Goal: Task Accomplishment & Management: Complete application form

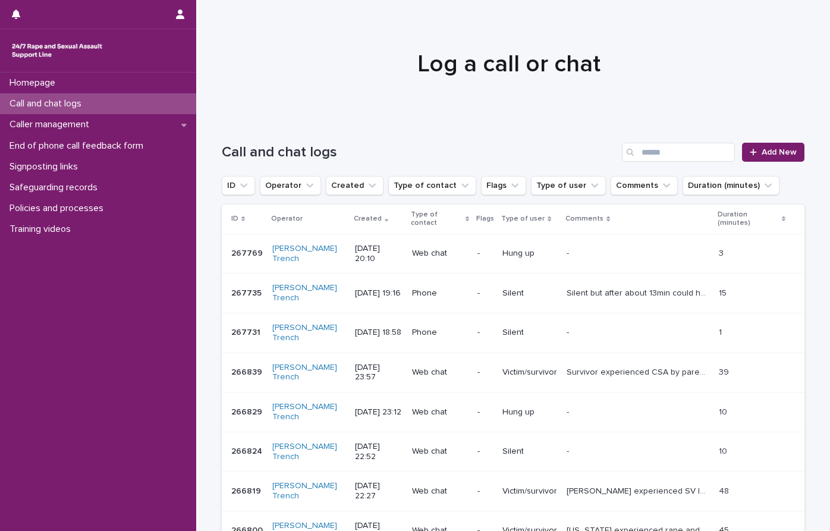
click at [762, 149] on span "Add New" at bounding box center [779, 152] width 35 height 8
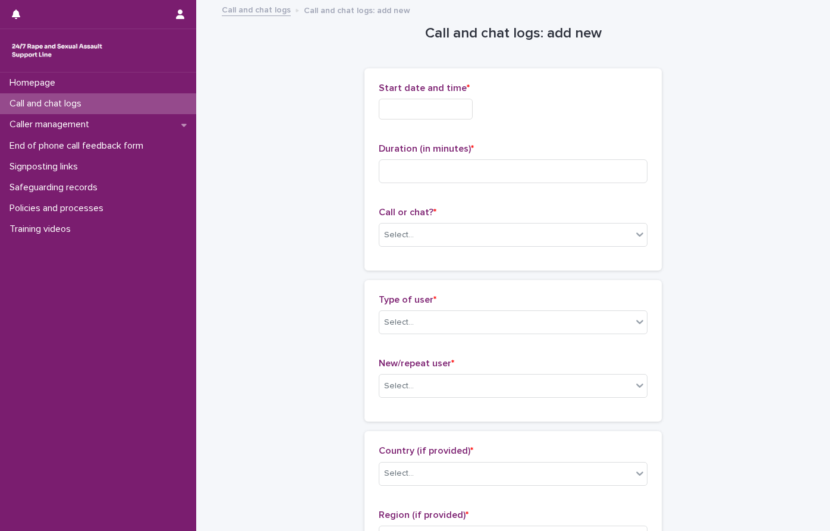
click at [427, 111] on input "text" at bounding box center [426, 109] width 94 height 21
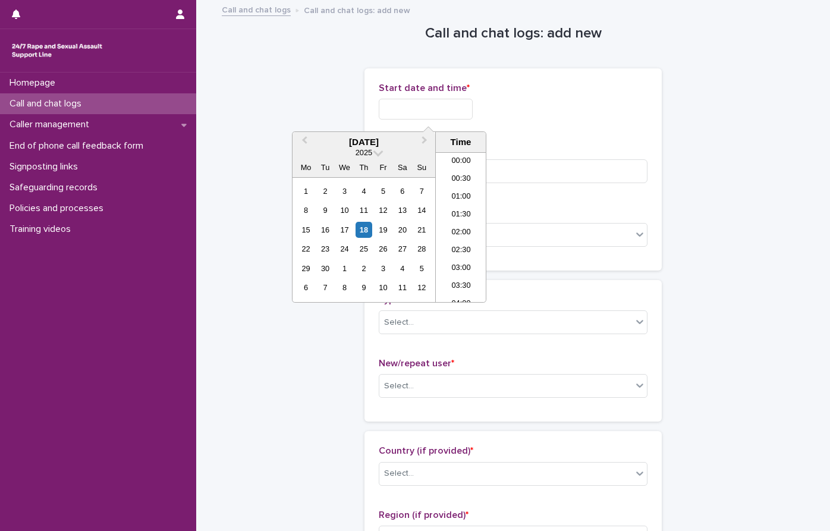
scroll to position [684, 0]
click at [462, 191] on li "20:00" at bounding box center [461, 192] width 51 height 18
click at [459, 99] on input "**********" at bounding box center [426, 109] width 94 height 21
type input "**********"
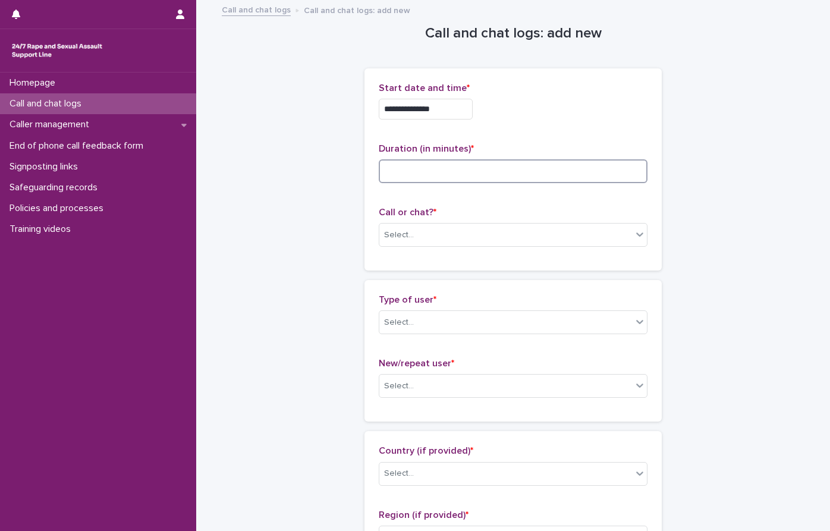
click at [433, 169] on input at bounding box center [513, 171] width 269 height 24
type input "**"
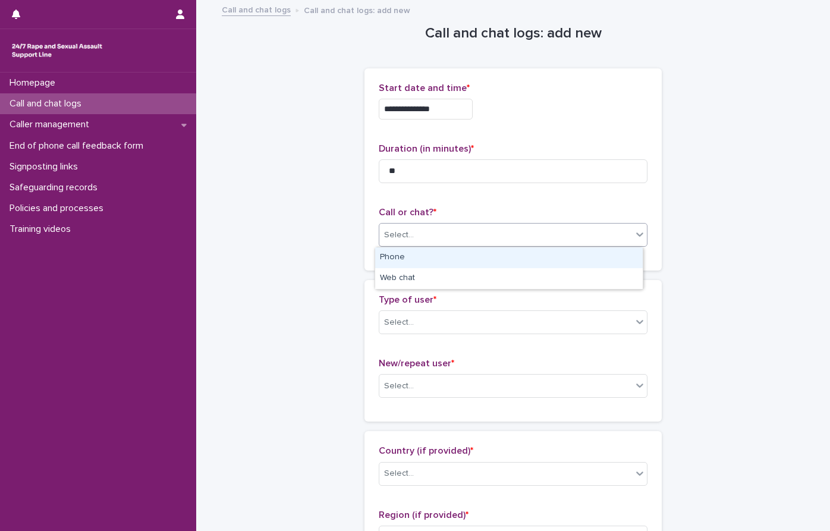
click at [411, 227] on div "Select..." at bounding box center [505, 235] width 253 height 20
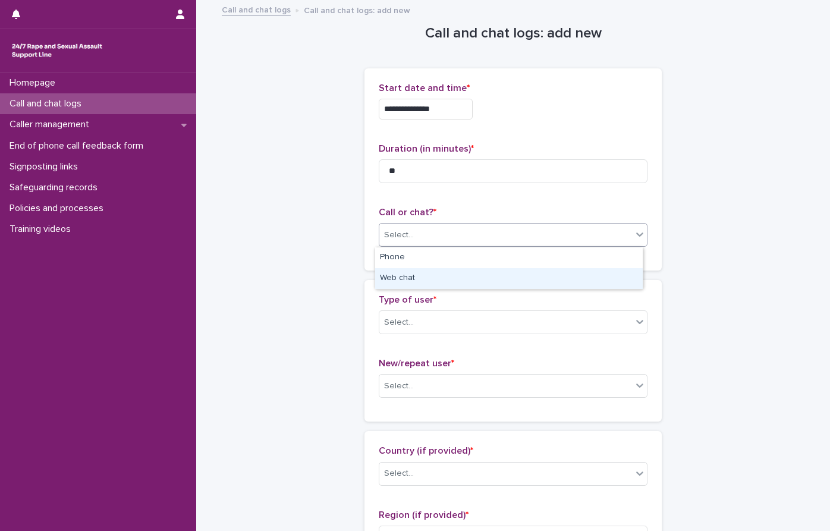
click at [422, 273] on div "Web chat" at bounding box center [509, 278] width 268 height 21
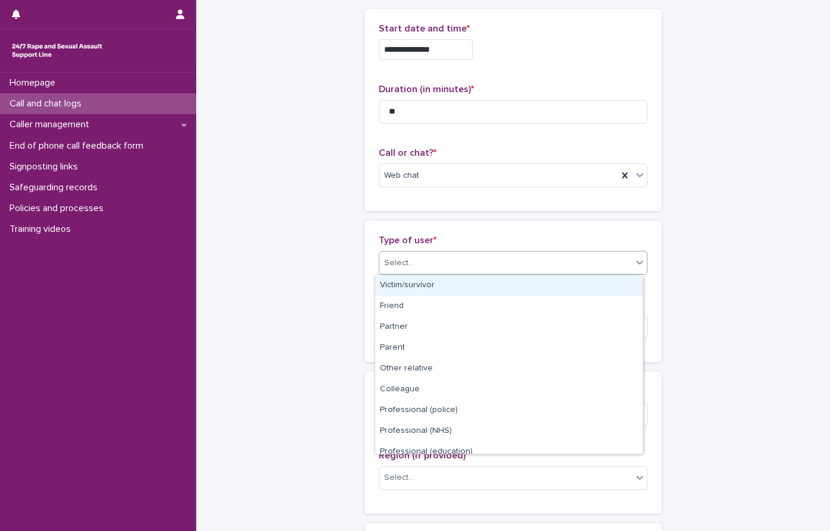
click at [452, 258] on div "Select..." at bounding box center [505, 263] width 253 height 20
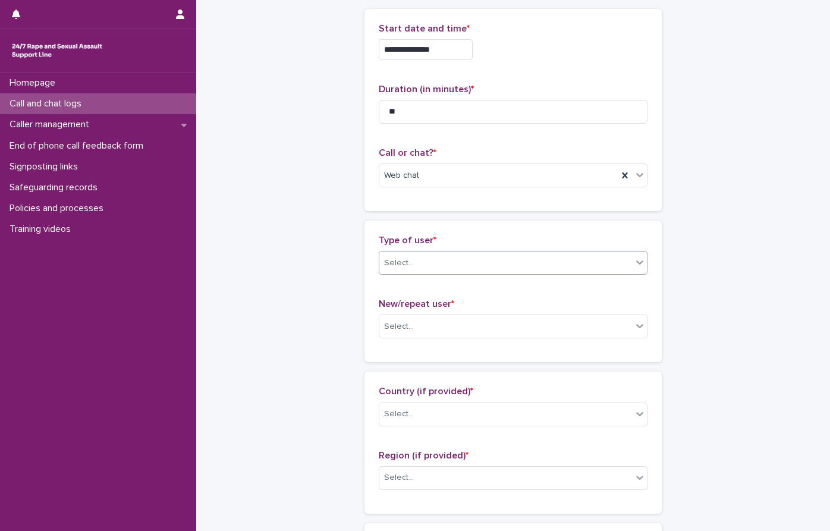
click at [463, 266] on div "Select..." at bounding box center [505, 263] width 253 height 20
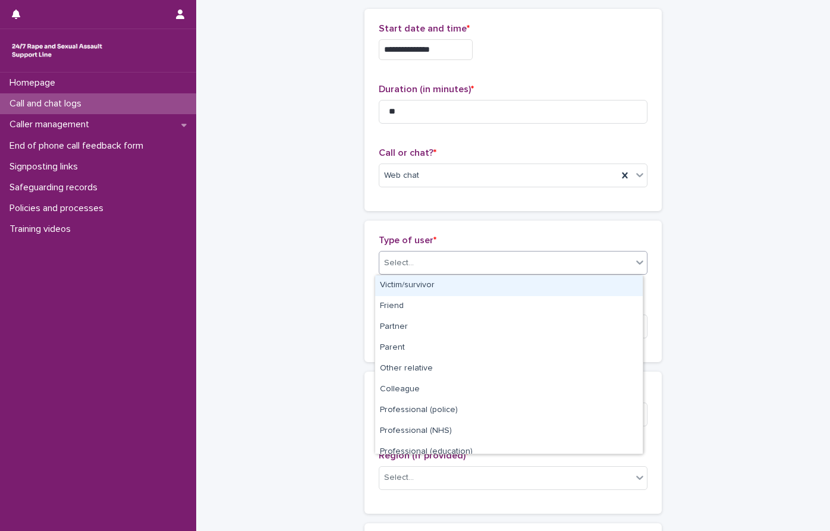
click at [405, 282] on div "Victim/survivor" at bounding box center [509, 285] width 268 height 21
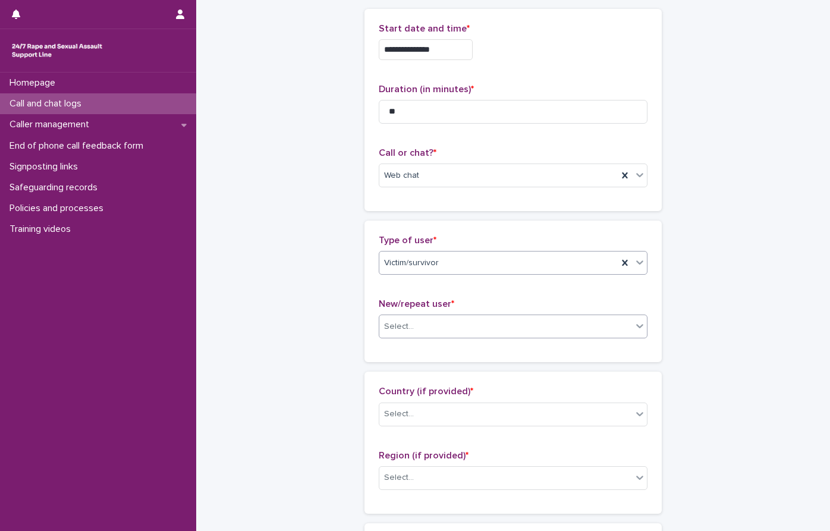
click at [434, 337] on div "Select..." at bounding box center [513, 326] width 269 height 24
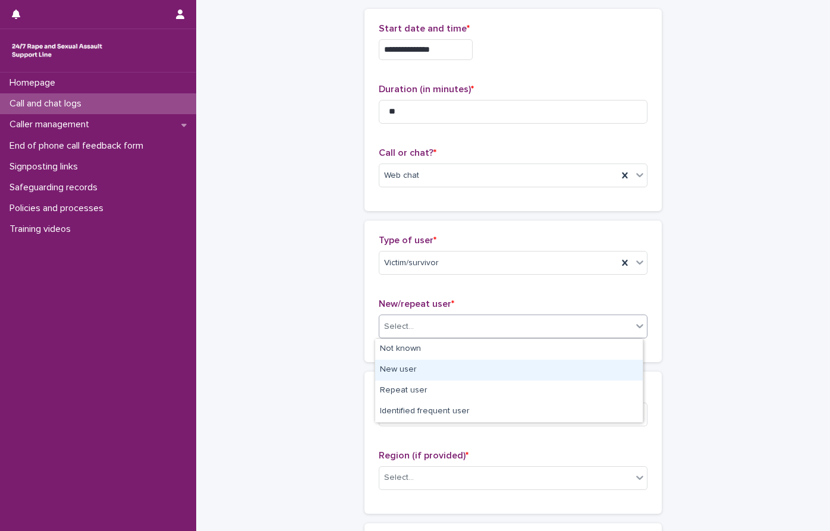
click at [408, 371] on div "New user" at bounding box center [509, 370] width 268 height 21
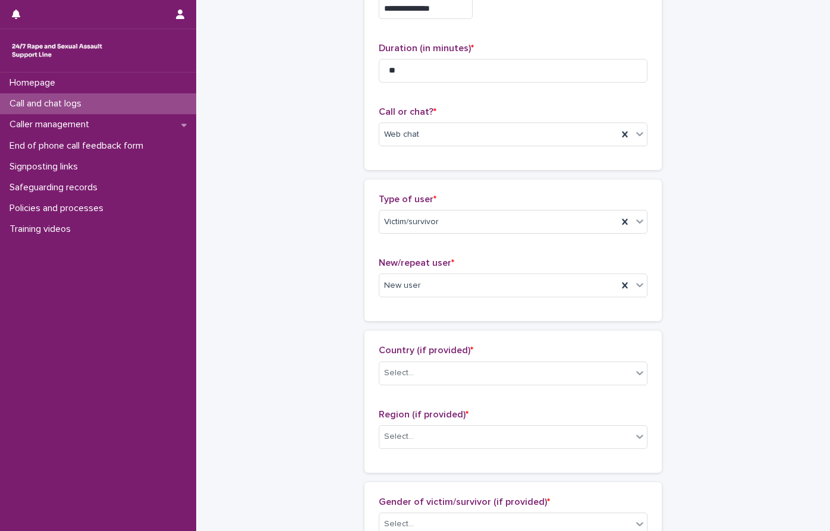
scroll to position [119, 0]
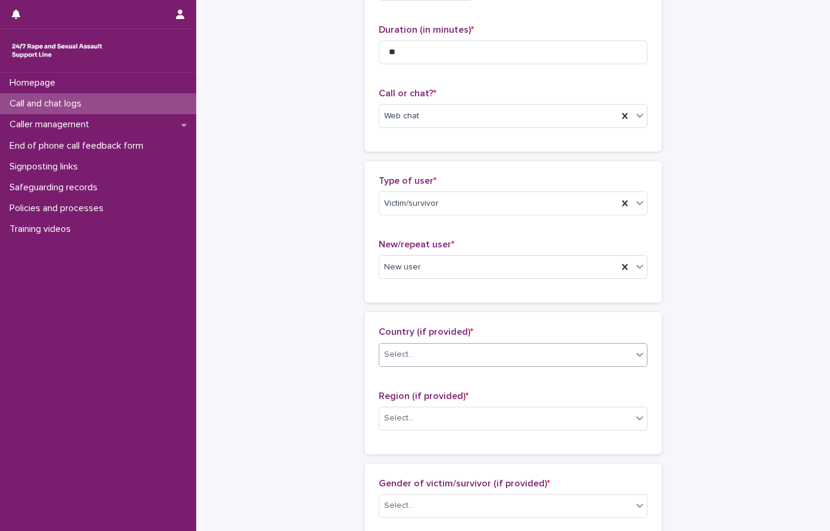
click at [407, 349] on div "Select..." at bounding box center [399, 354] width 30 height 12
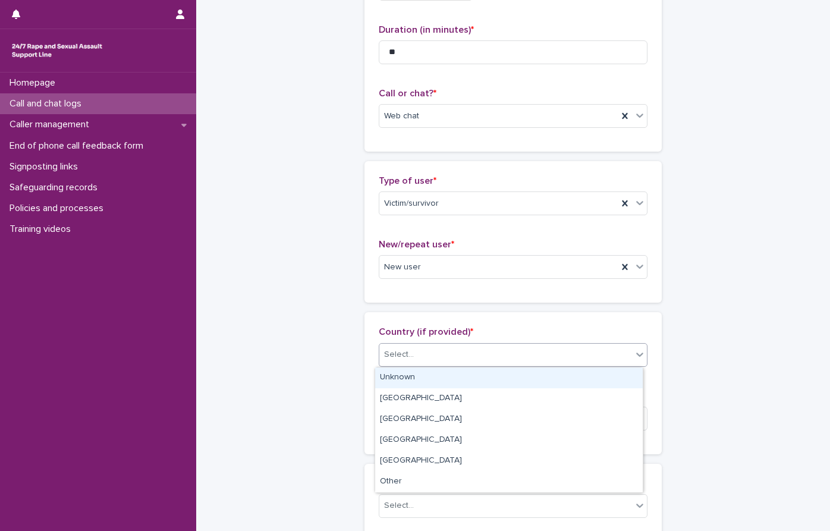
click at [404, 381] on div "Unknown" at bounding box center [509, 377] width 268 height 21
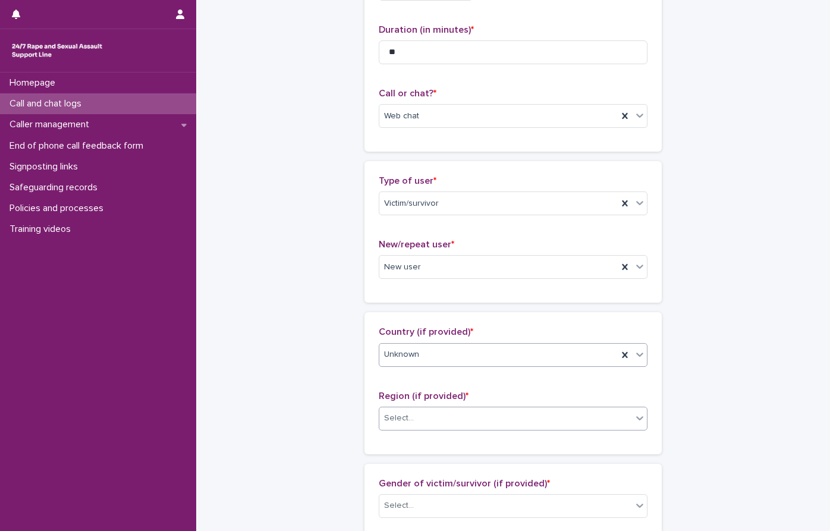
click at [408, 421] on div "Select..." at bounding box center [505, 418] width 253 height 20
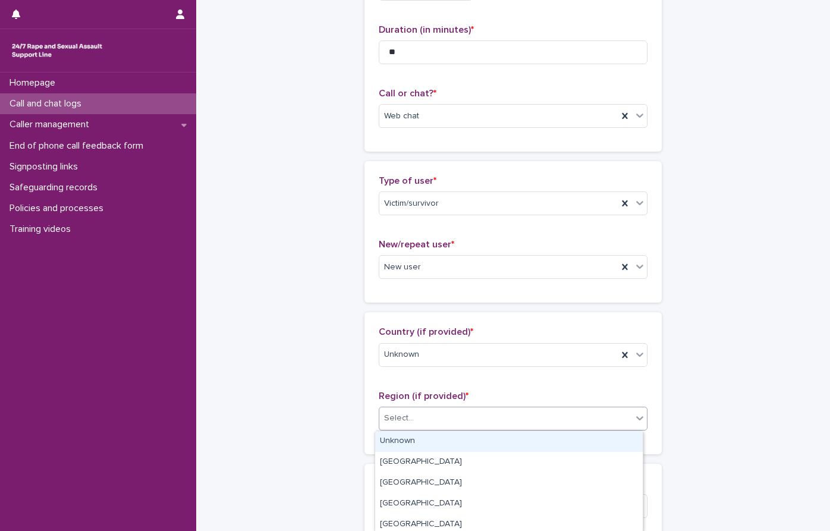
click at [413, 439] on div "Unknown" at bounding box center [509, 441] width 268 height 21
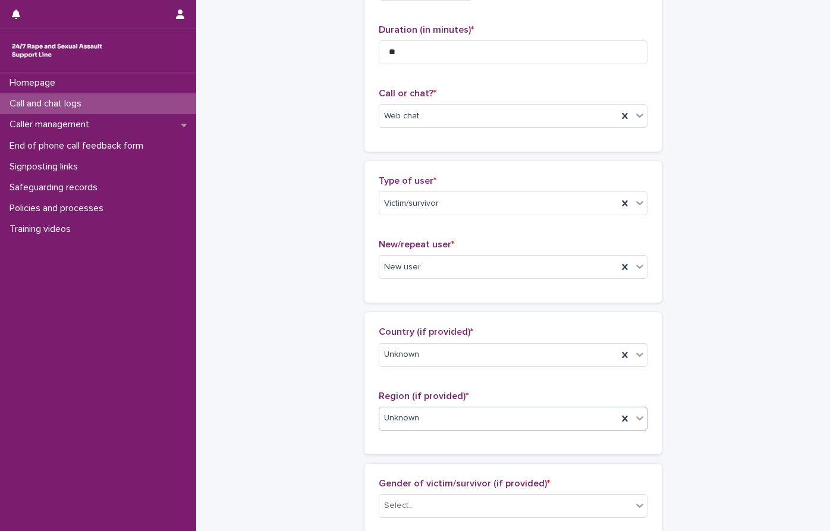
scroll to position [238, 0]
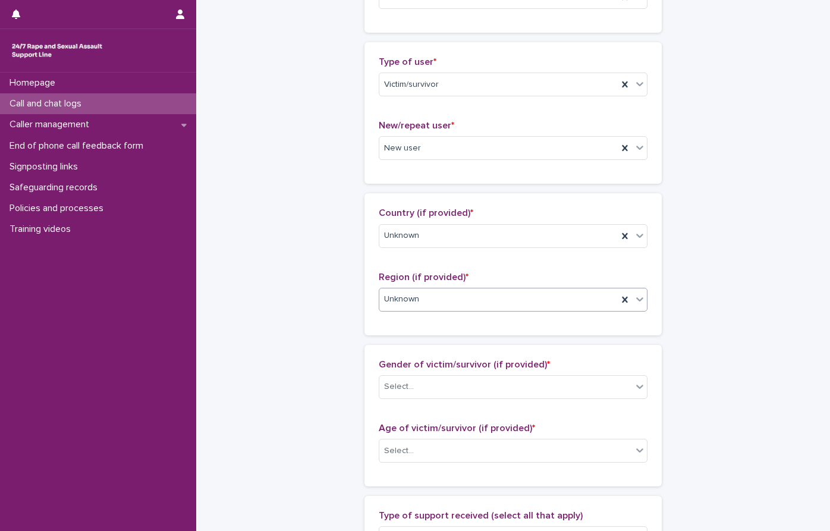
click at [301, 267] on div "**********" at bounding box center [513, 406] width 583 height 1287
click at [415, 385] on input "text" at bounding box center [415, 387] width 1 height 10
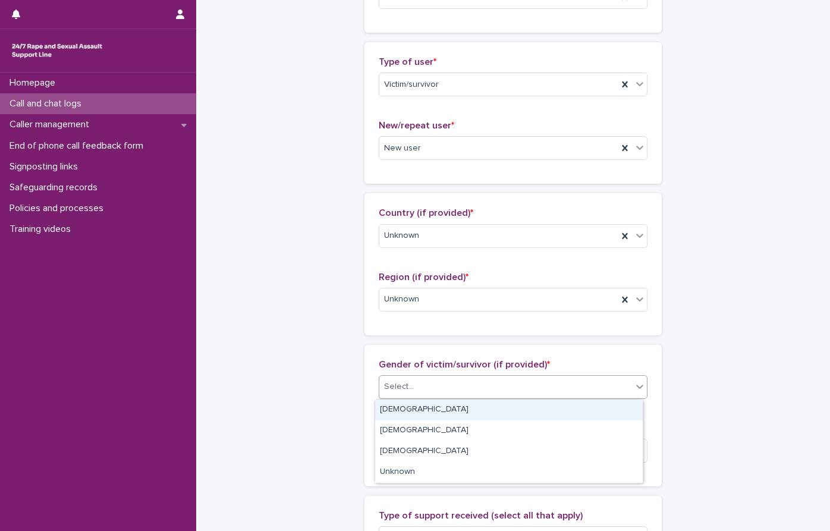
click at [321, 274] on div "**********" at bounding box center [513, 406] width 583 height 1287
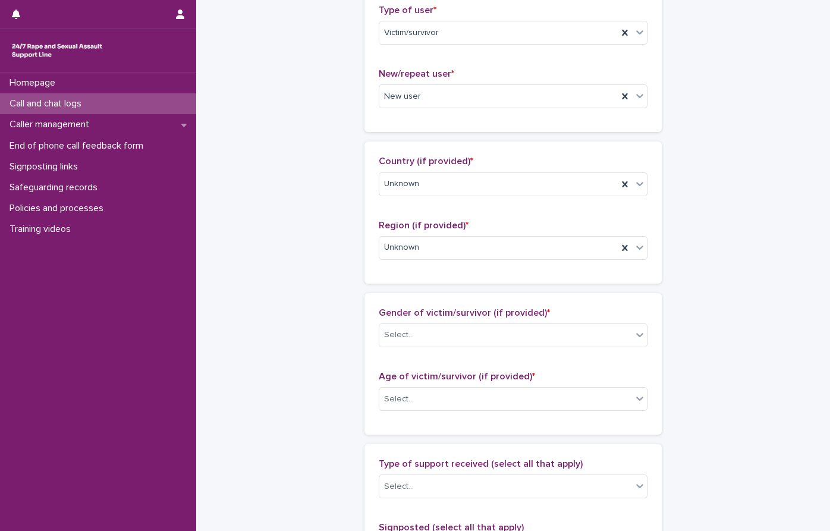
scroll to position [357, 0]
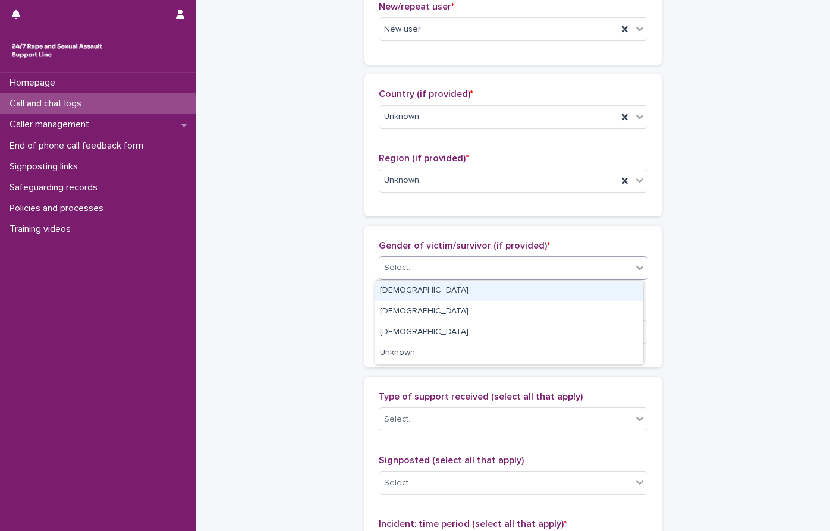
click at [396, 273] on div "Select..." at bounding box center [399, 268] width 30 height 12
click at [397, 292] on div "[DEMOGRAPHIC_DATA]" at bounding box center [509, 291] width 268 height 21
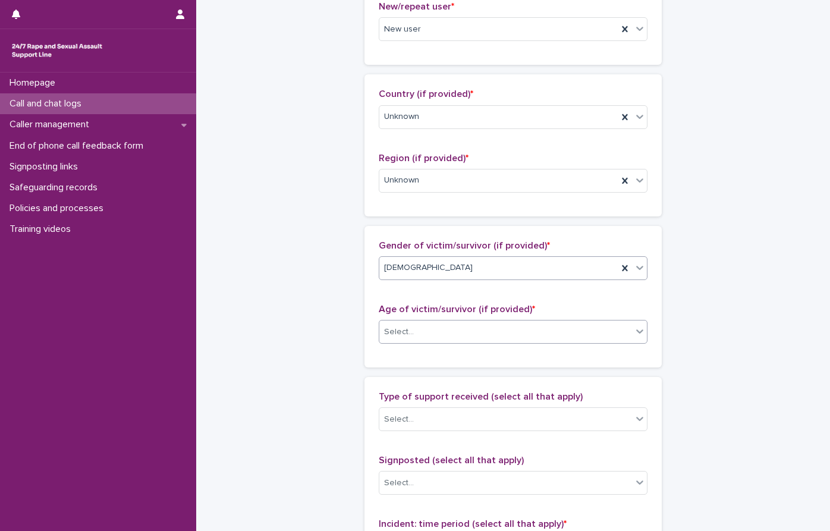
click at [423, 334] on div "Select..." at bounding box center [505, 332] width 253 height 20
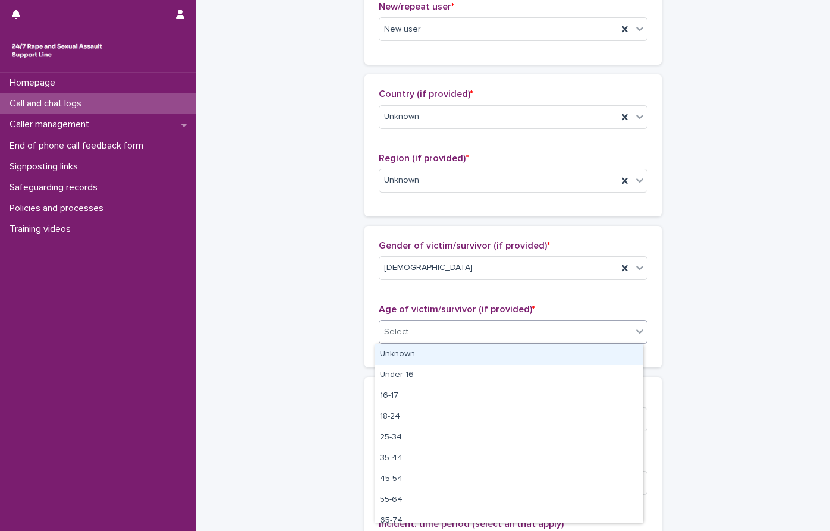
click at [397, 353] on div "Unknown" at bounding box center [509, 354] width 268 height 21
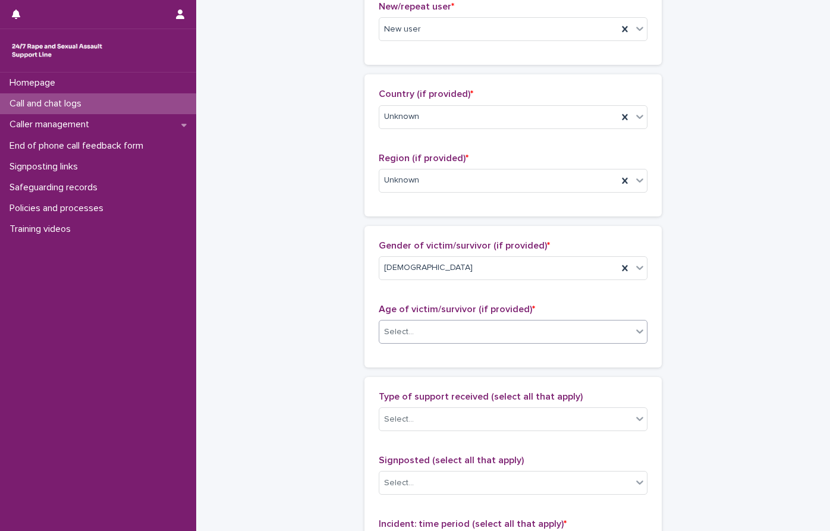
click at [290, 288] on div "**********" at bounding box center [513, 287] width 583 height 1287
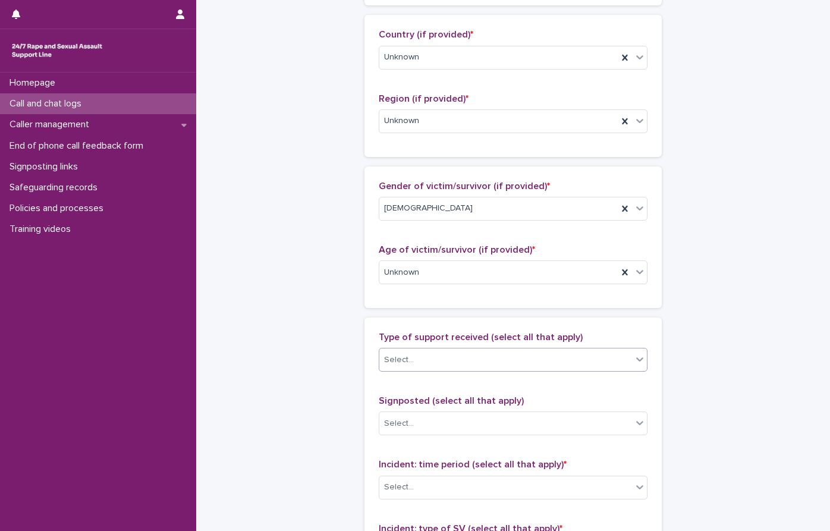
click at [386, 363] on div "Select..." at bounding box center [399, 360] width 30 height 12
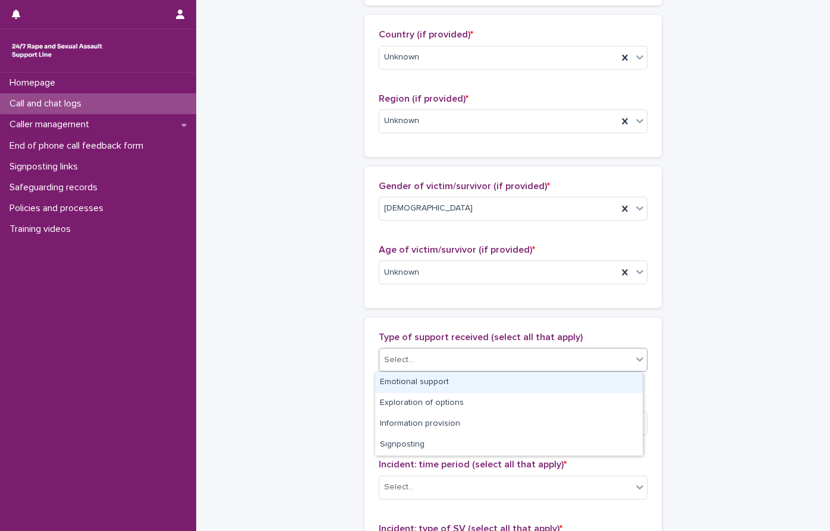
click at [401, 383] on div "Emotional support" at bounding box center [509, 382] width 268 height 21
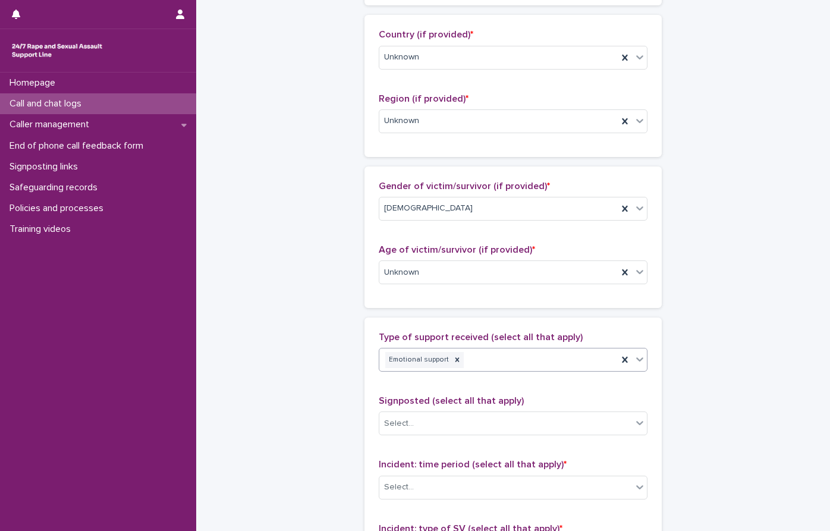
click at [487, 366] on div "Emotional support" at bounding box center [498, 360] width 238 height 21
click at [703, 305] on div "**********" at bounding box center [513, 228] width 583 height 1287
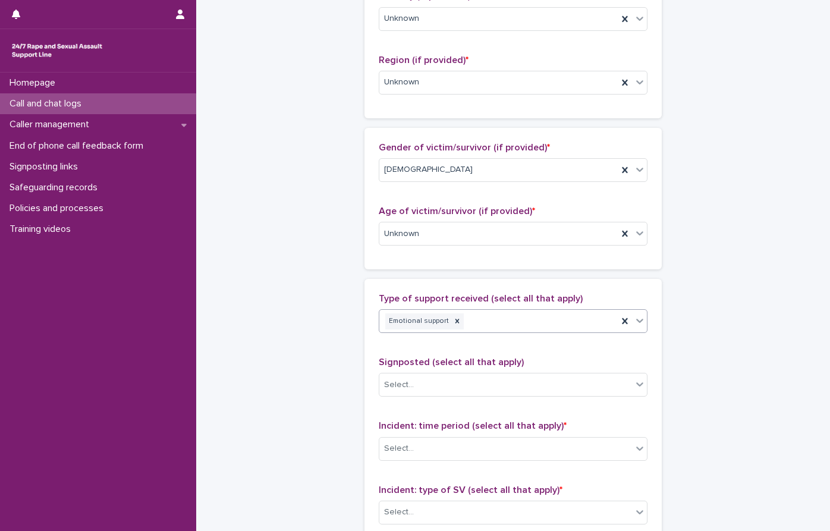
scroll to position [476, 0]
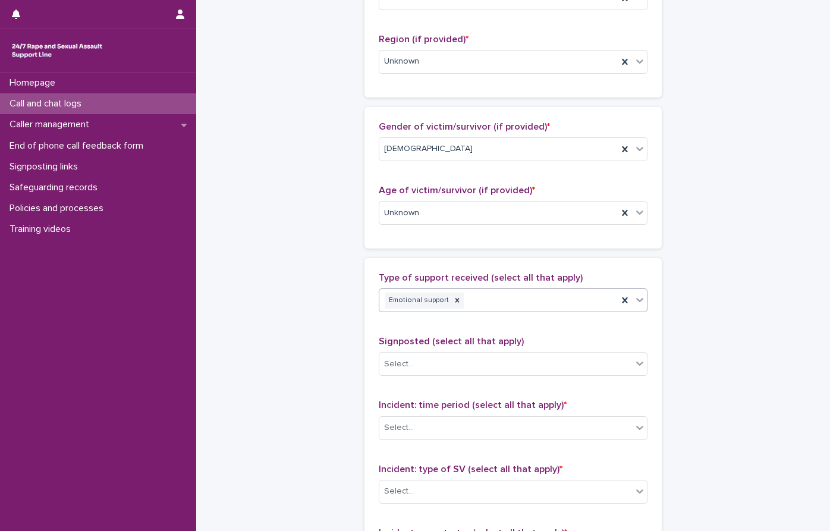
click at [520, 304] on div "Emotional support" at bounding box center [498, 300] width 238 height 21
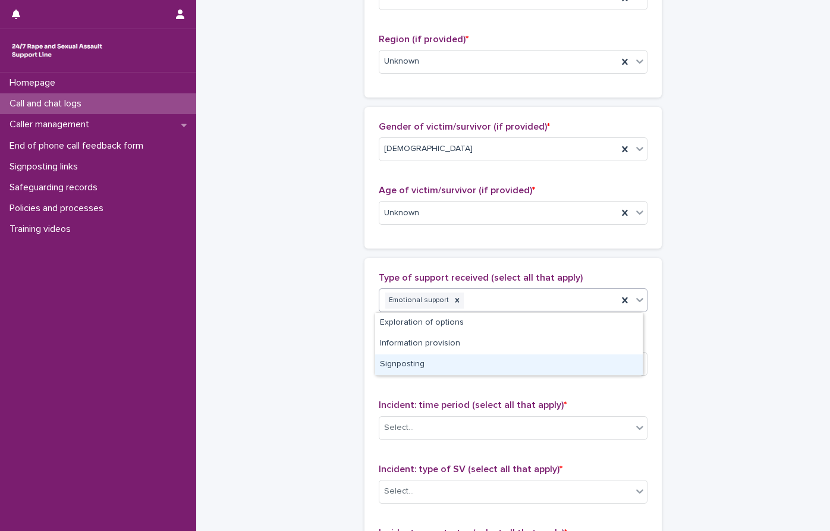
click at [426, 358] on div "Signposting" at bounding box center [509, 364] width 268 height 21
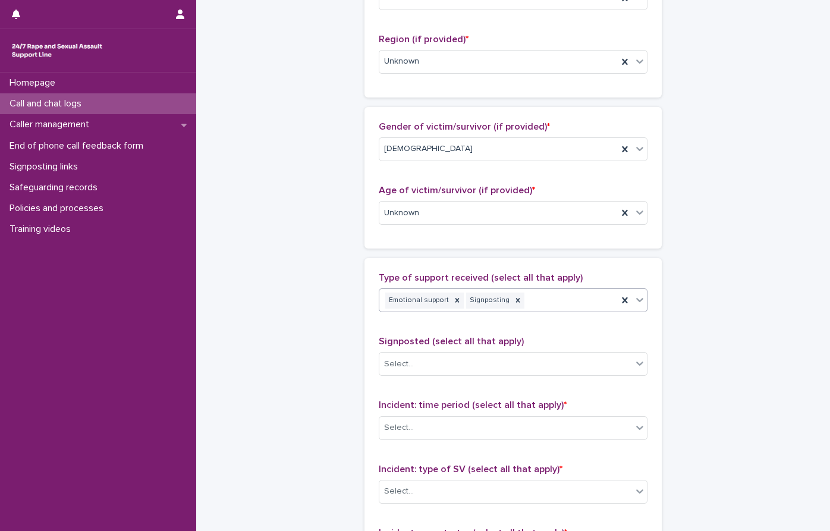
click at [558, 305] on div "Emotional support Signposting" at bounding box center [498, 300] width 238 height 21
click at [812, 55] on div "**********" at bounding box center [513, 199] width 634 height 1347
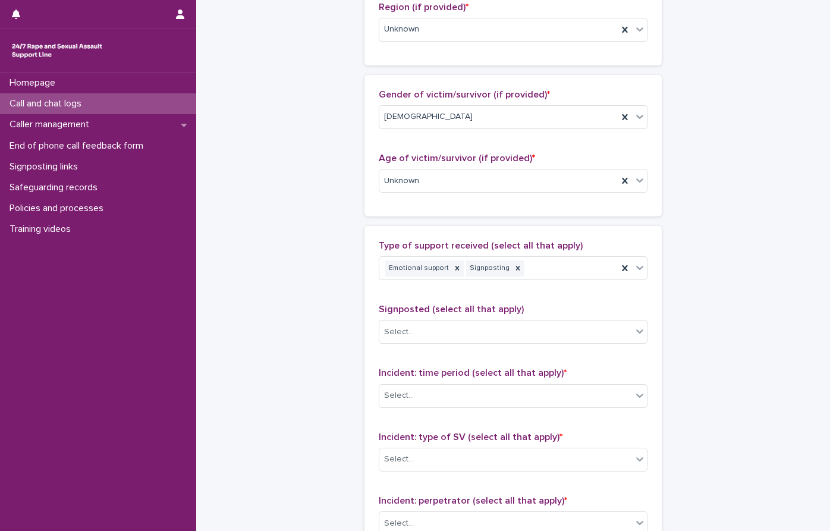
scroll to position [535, 0]
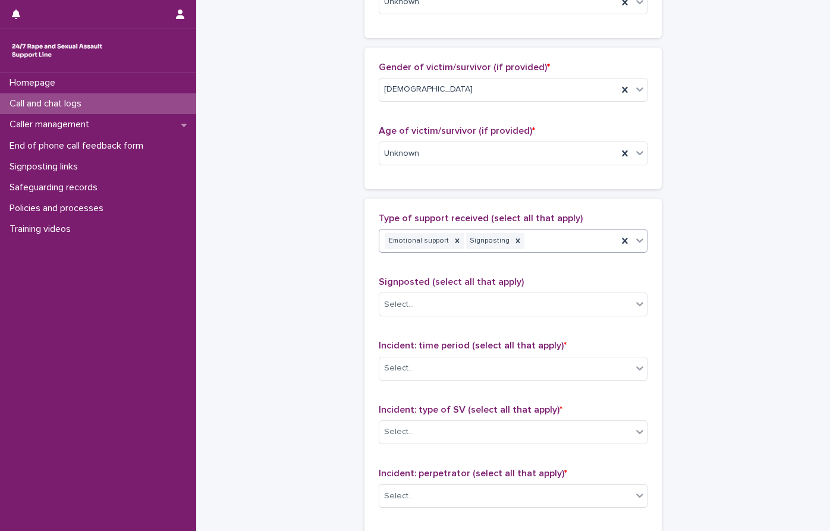
click at [534, 242] on div "Emotional support Signposting" at bounding box center [498, 241] width 238 height 21
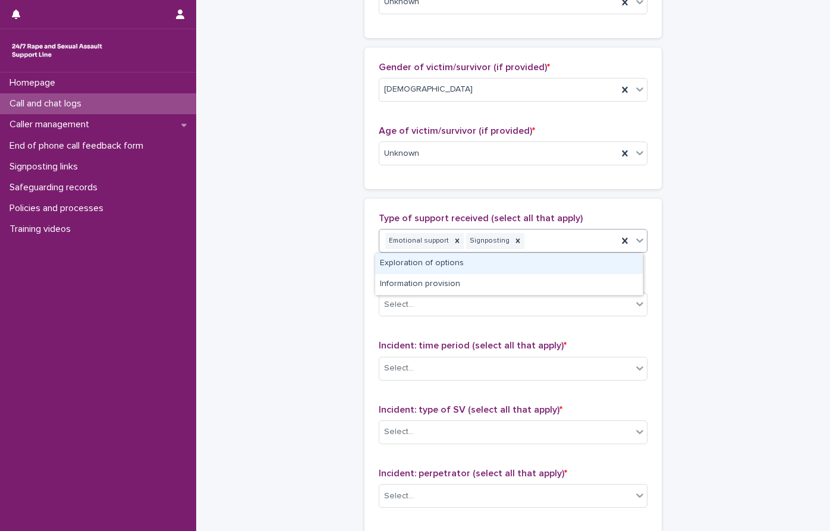
click at [479, 258] on div "Exploration of options" at bounding box center [509, 263] width 268 height 21
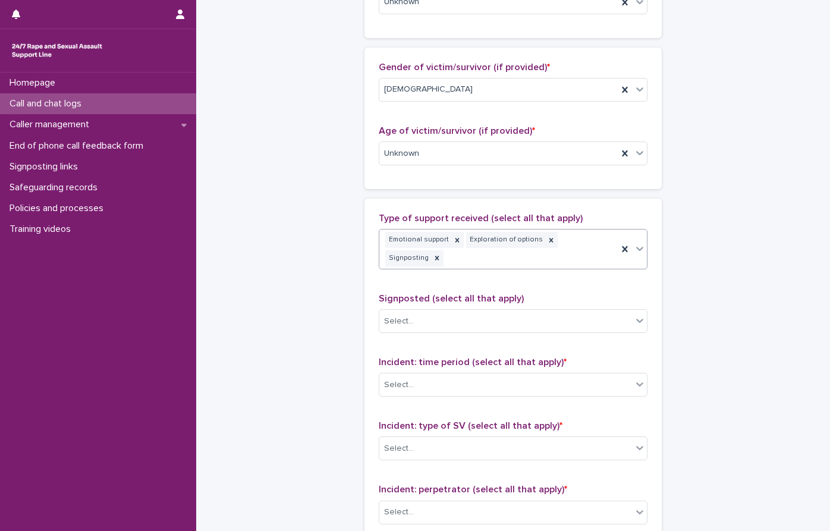
click at [741, 216] on div "**********" at bounding box center [513, 117] width 583 height 1303
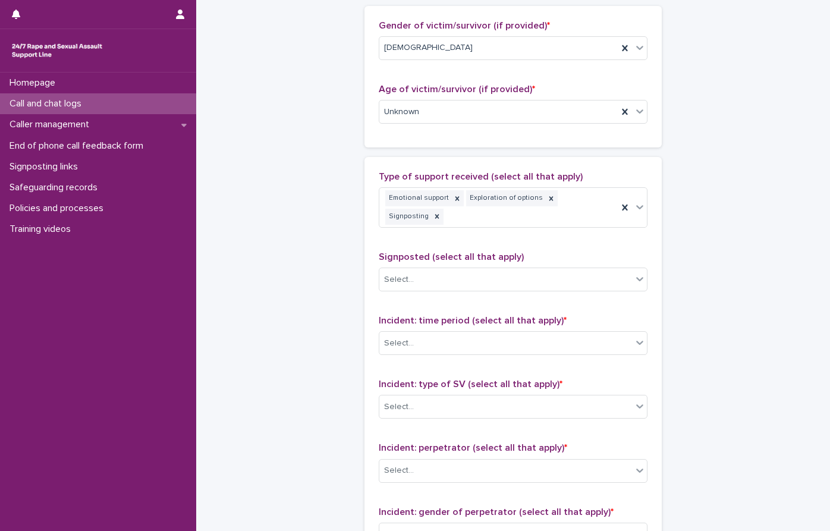
scroll to position [594, 0]
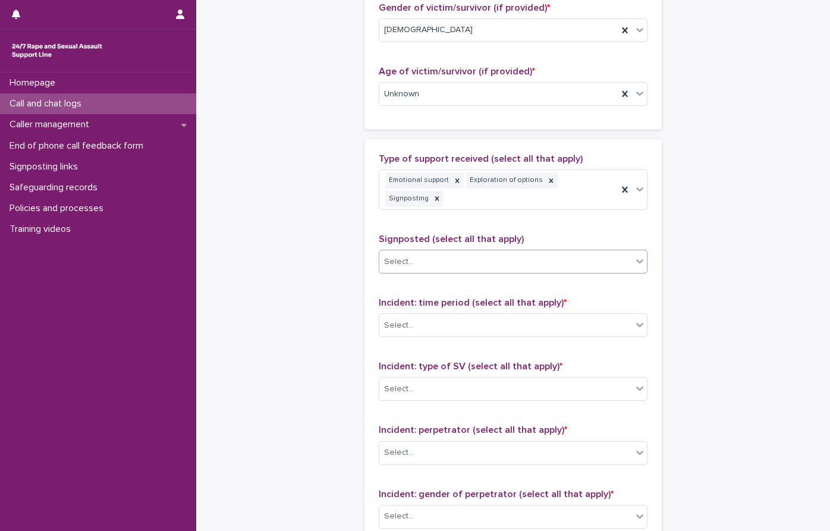
click at [471, 252] on div "Select..." at bounding box center [505, 262] width 253 height 20
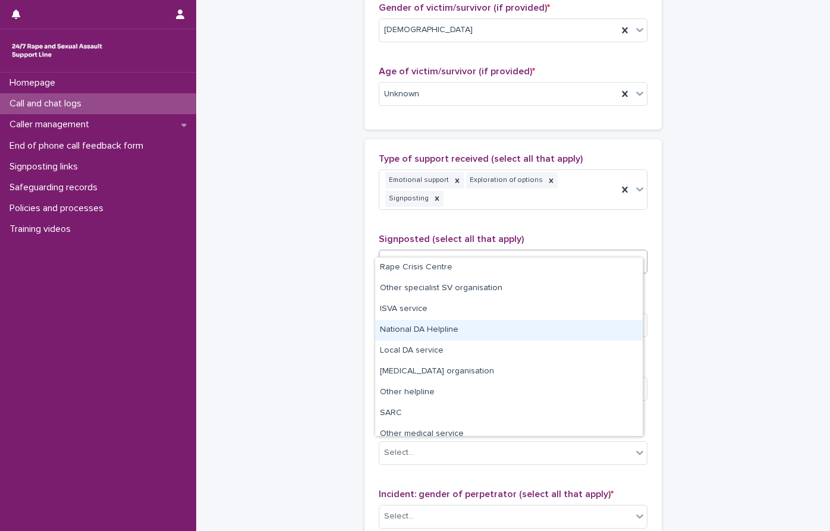
click at [423, 333] on div "National DA Helpline" at bounding box center [509, 330] width 268 height 21
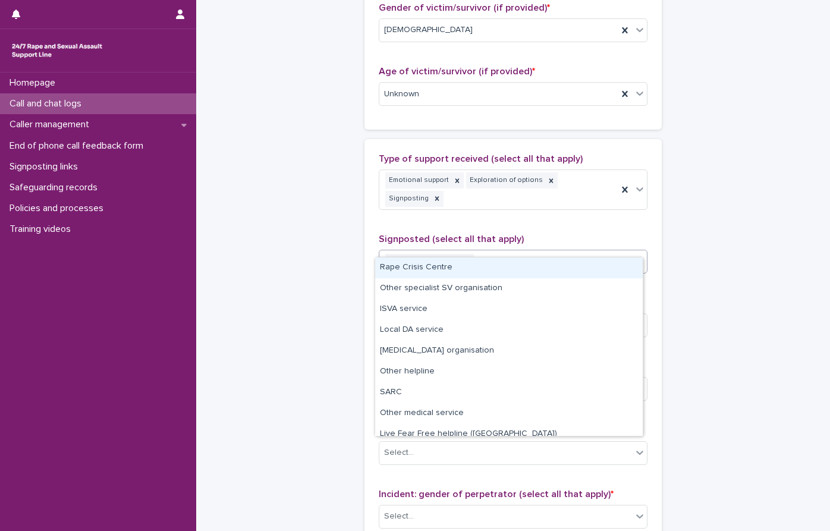
click at [526, 251] on div "National DA Helpline" at bounding box center [498, 261] width 238 height 21
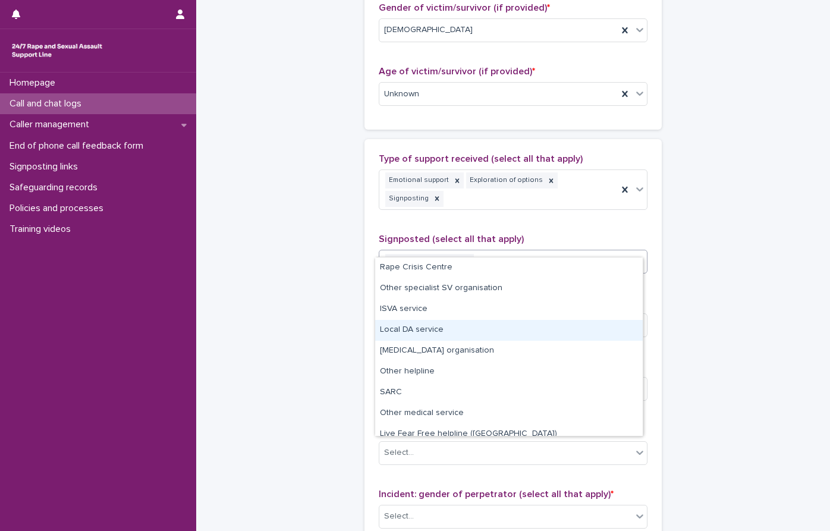
scroll to position [51, 0]
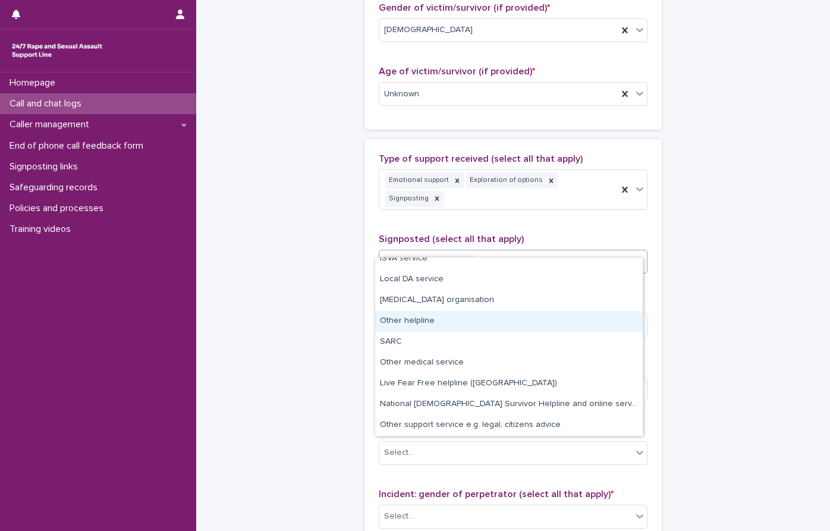
click at [432, 319] on div "Other helpline" at bounding box center [509, 321] width 268 height 21
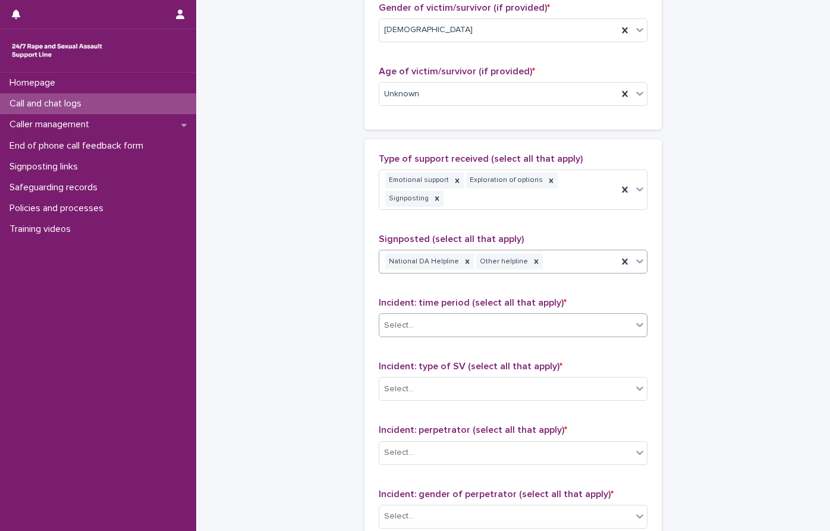
click at [443, 316] on div "Select..." at bounding box center [505, 326] width 253 height 20
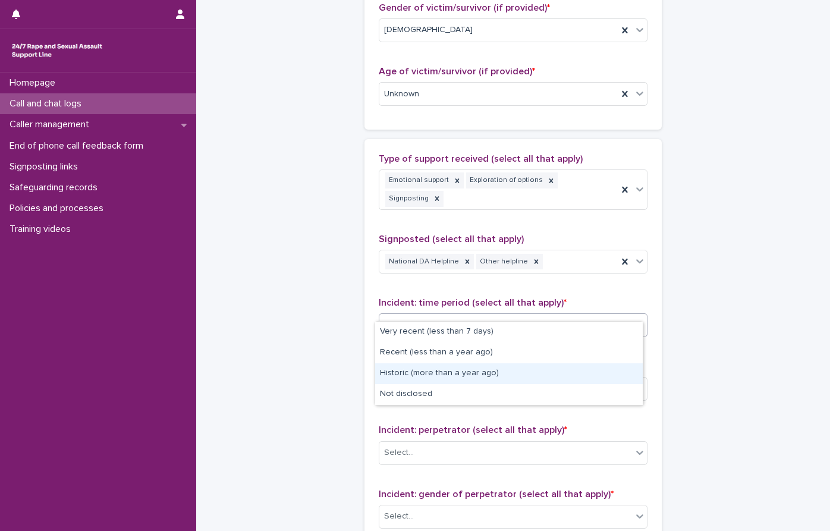
click at [408, 372] on div "Historic (more than a year ago)" at bounding box center [509, 373] width 268 height 21
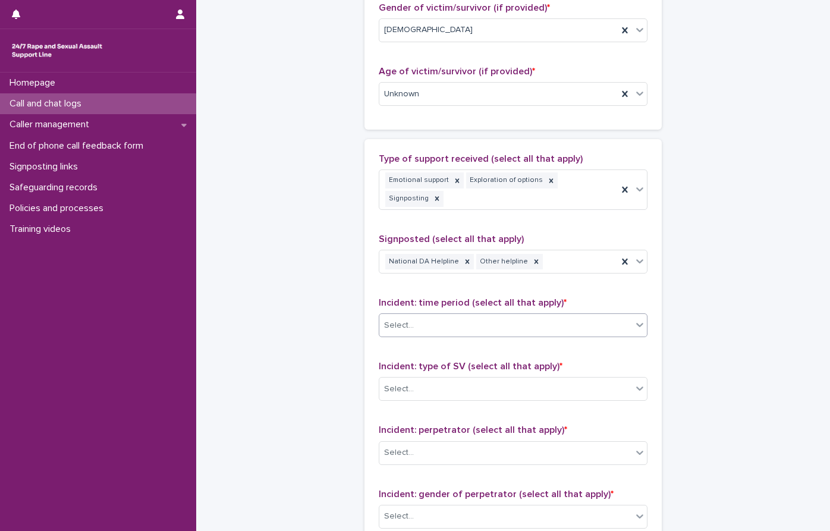
click at [316, 309] on div "**********" at bounding box center [513, 58] width 583 height 1303
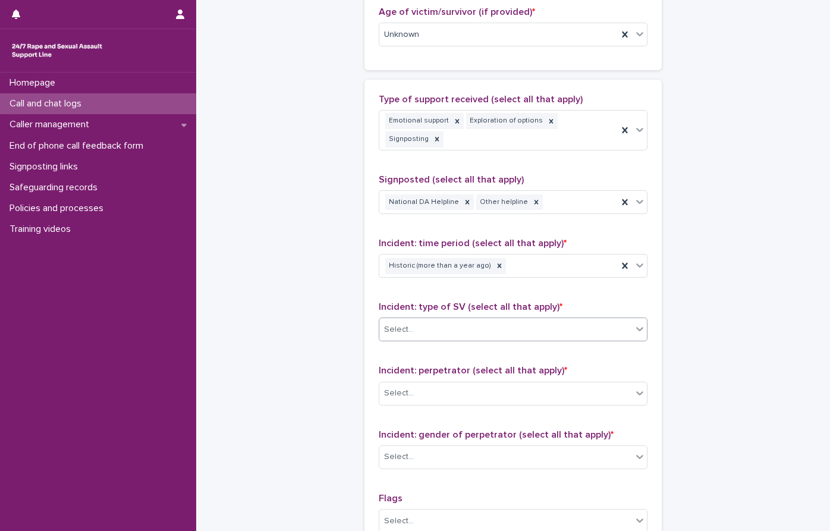
click at [403, 321] on div "Select..." at bounding box center [505, 330] width 253 height 20
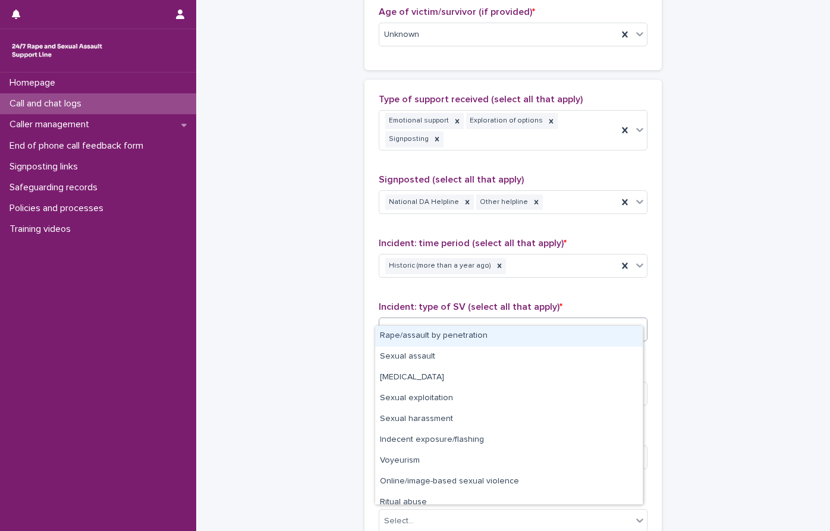
drag, startPoint x: 407, startPoint y: 336, endPoint x: 319, endPoint y: 284, distance: 103.2
click at [408, 336] on div "Rape/assault by penetration" at bounding box center [509, 336] width 268 height 21
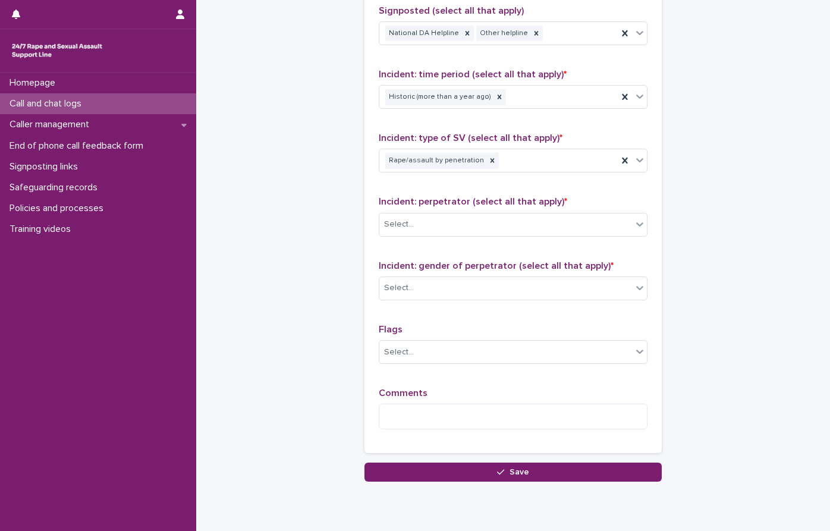
scroll to position [832, 0]
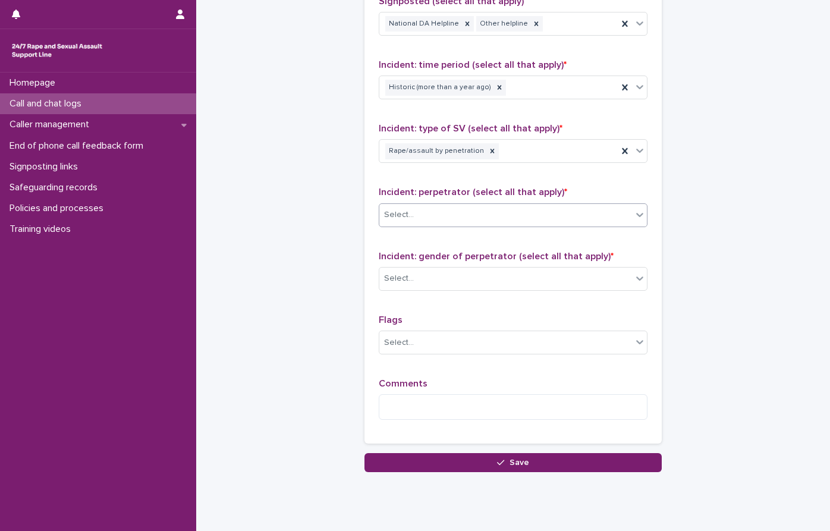
click at [427, 205] on div "Select..." at bounding box center [505, 215] width 253 height 20
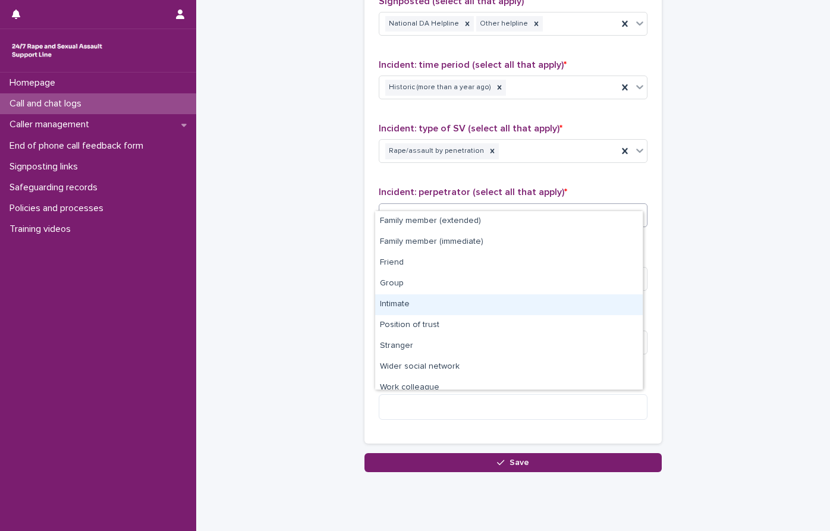
click at [420, 309] on div "Intimate" at bounding box center [509, 304] width 268 height 21
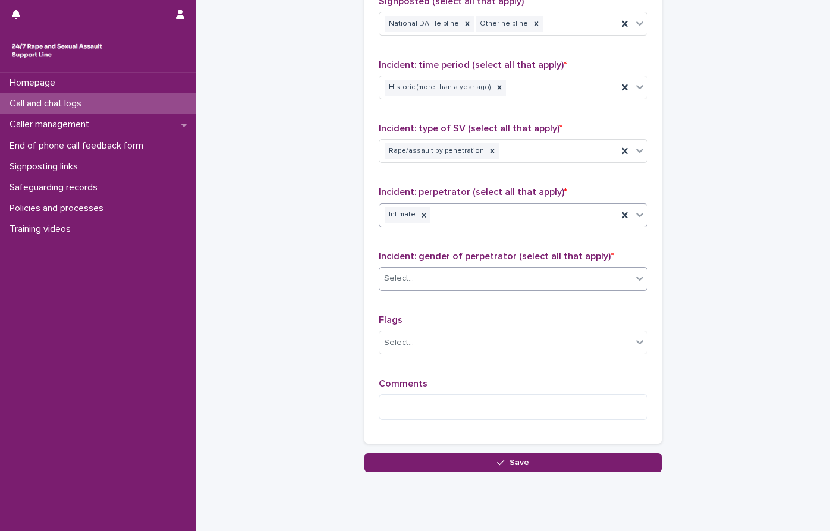
click at [426, 269] on div "Select..." at bounding box center [505, 279] width 253 height 20
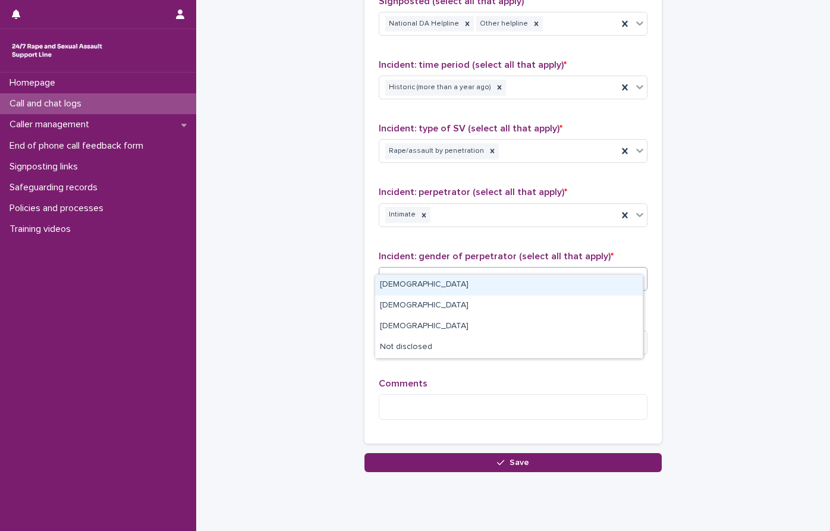
click at [411, 282] on div "[DEMOGRAPHIC_DATA]" at bounding box center [509, 285] width 268 height 21
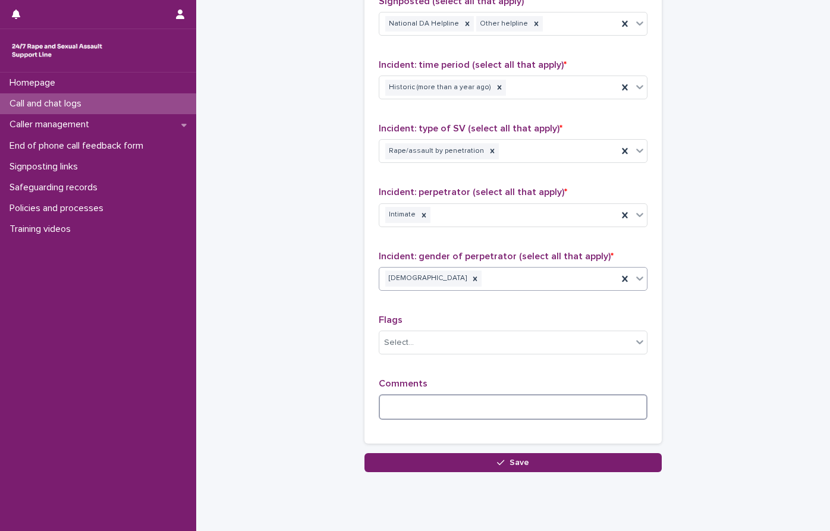
click at [416, 394] on textarea at bounding box center [513, 407] width 269 height 26
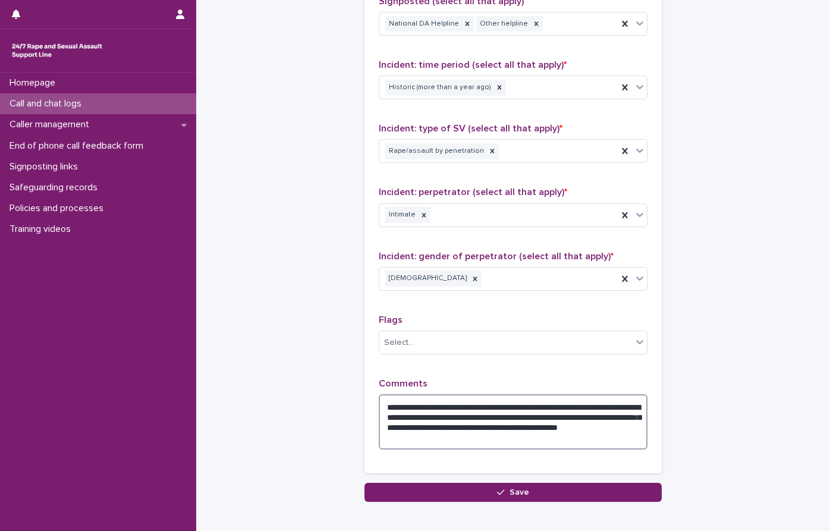
click at [533, 411] on textarea "**********" at bounding box center [513, 421] width 269 height 55
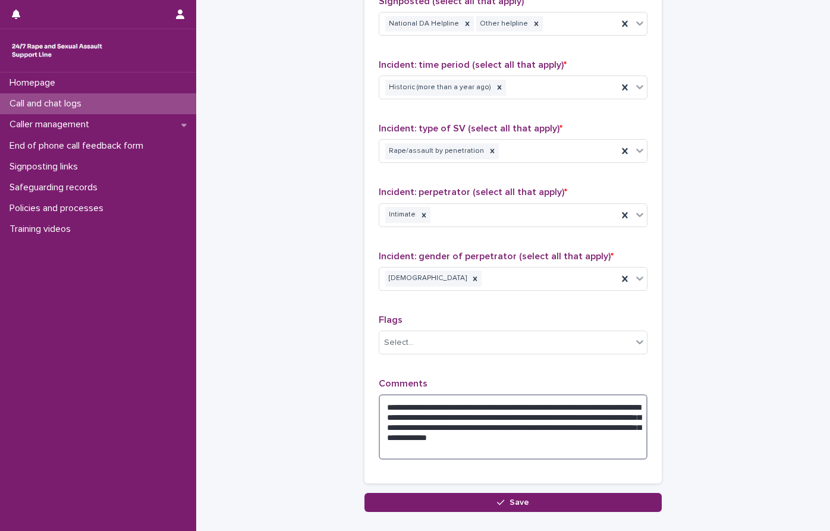
click at [472, 433] on textarea "**********" at bounding box center [513, 426] width 269 height 65
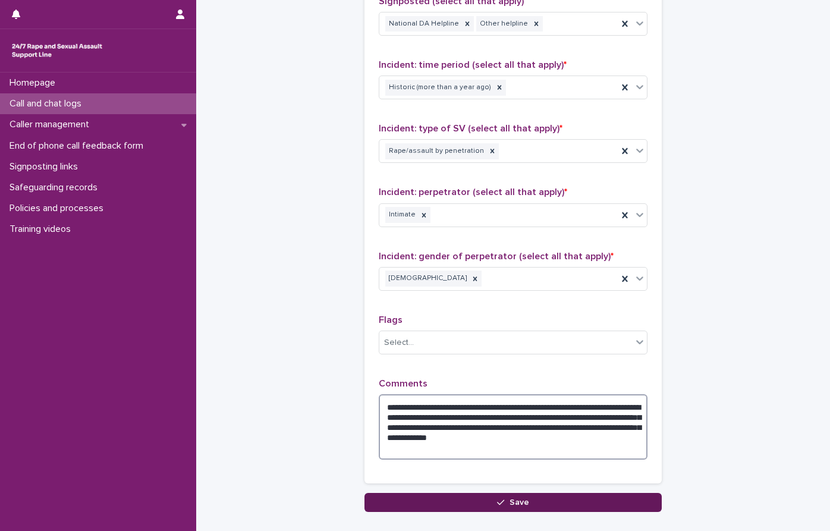
type textarea "**********"
click at [520, 493] on button "Save" at bounding box center [512, 502] width 297 height 19
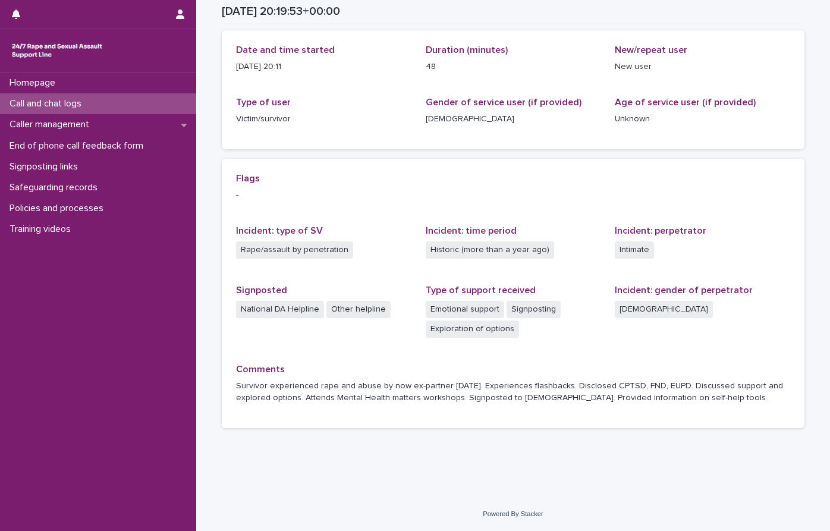
scroll to position [133, 0]
click at [90, 103] on p "Call and chat logs" at bounding box center [48, 103] width 86 height 11
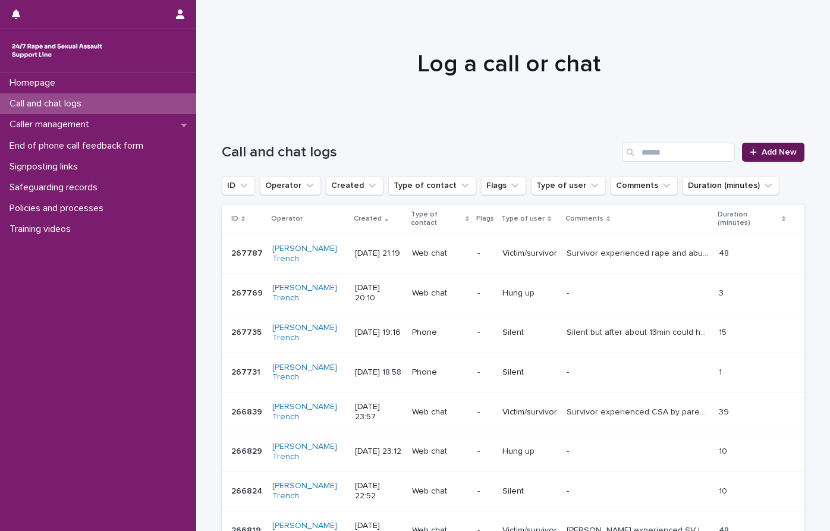
click at [757, 151] on div at bounding box center [756, 152] width 12 height 8
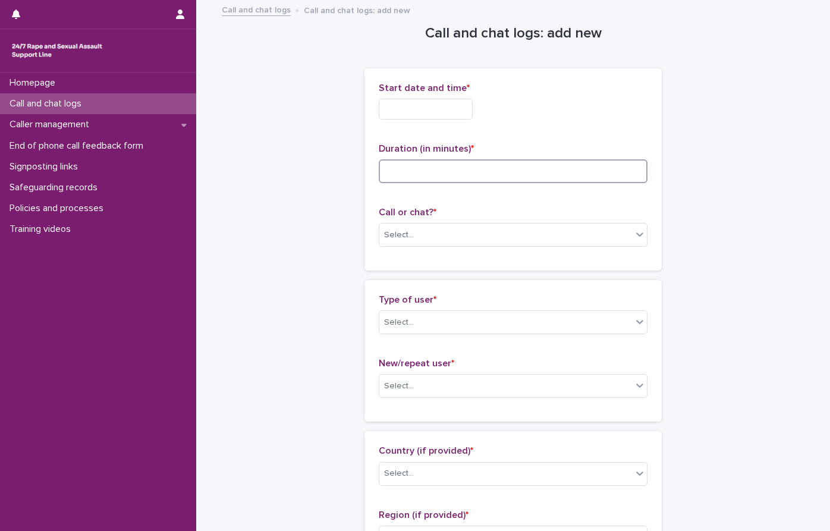
click at [426, 171] on input at bounding box center [513, 171] width 269 height 24
type input "*"
click at [399, 106] on input "text" at bounding box center [426, 109] width 94 height 21
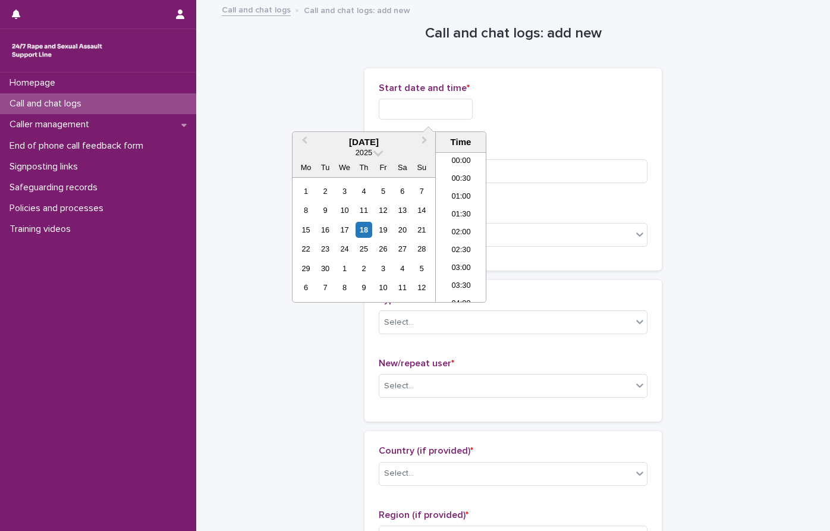
scroll to position [702, 0]
click at [471, 222] on li "21:30" at bounding box center [461, 227] width 51 height 18
type input "**********"
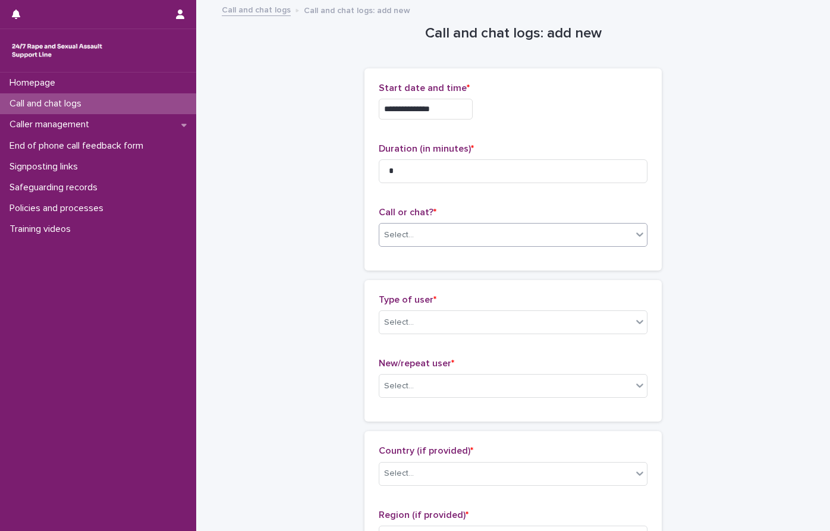
click at [482, 234] on div "Select..." at bounding box center [505, 235] width 253 height 20
click at [394, 278] on div "Web chat" at bounding box center [509, 278] width 268 height 21
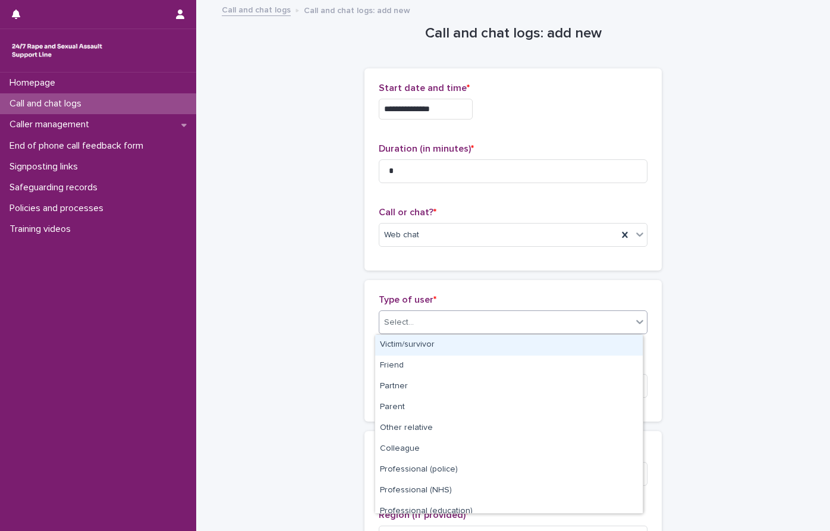
click at [393, 322] on div "Select..." at bounding box center [399, 322] width 30 height 12
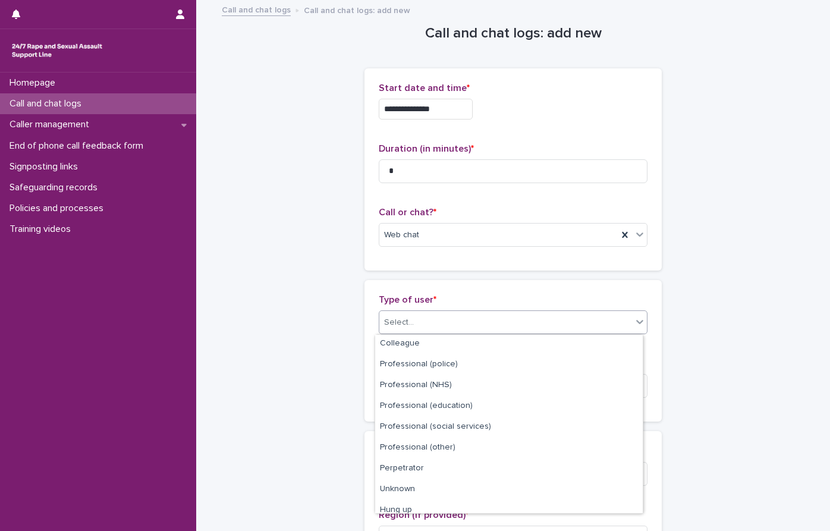
scroll to position [134, 0]
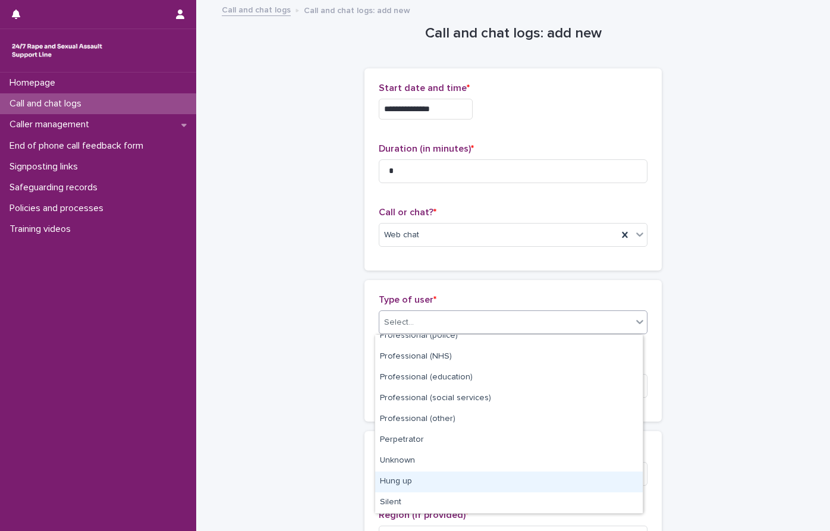
click at [424, 480] on div "Hung up" at bounding box center [509, 481] width 268 height 21
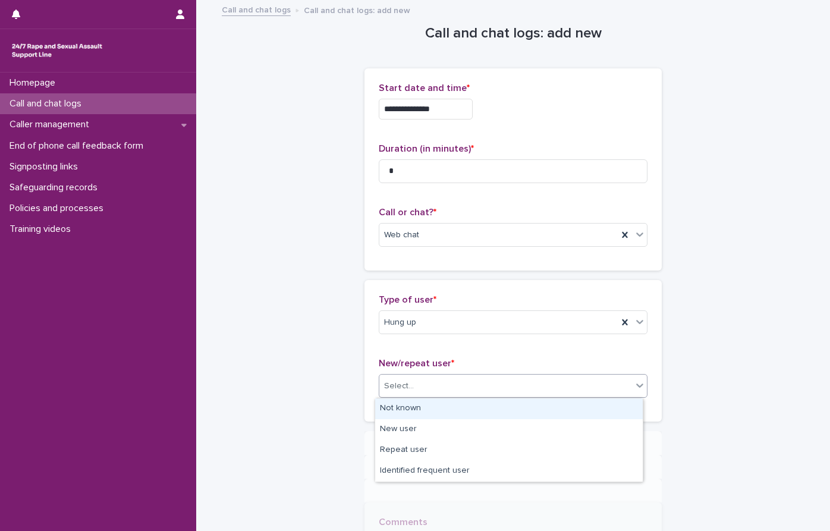
click at [425, 385] on div "Select..." at bounding box center [505, 386] width 253 height 20
drag, startPoint x: 415, startPoint y: 402, endPoint x: 564, endPoint y: 402, distance: 148.6
click at [415, 403] on div "Not known" at bounding box center [509, 408] width 268 height 21
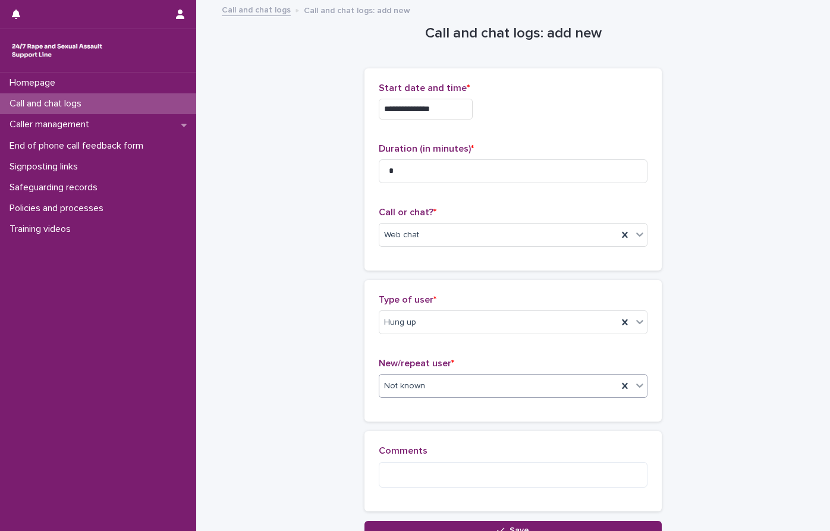
scroll to position [102, 0]
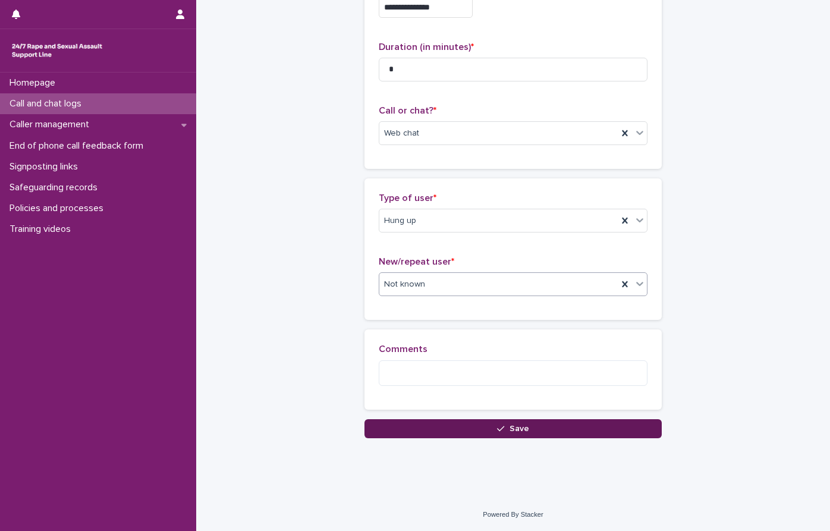
click at [499, 436] on button "Save" at bounding box center [512, 428] width 297 height 19
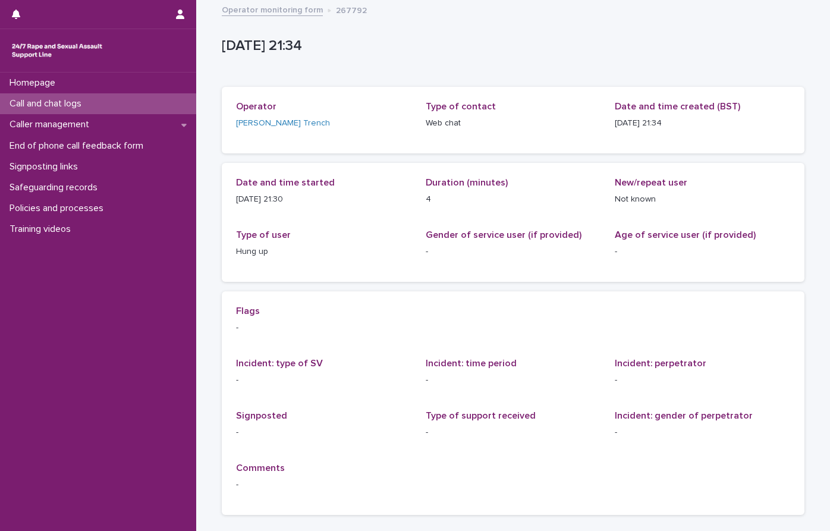
click at [84, 101] on p "Call and chat logs" at bounding box center [48, 103] width 86 height 11
